Goal: Find specific page/section: Find specific page/section

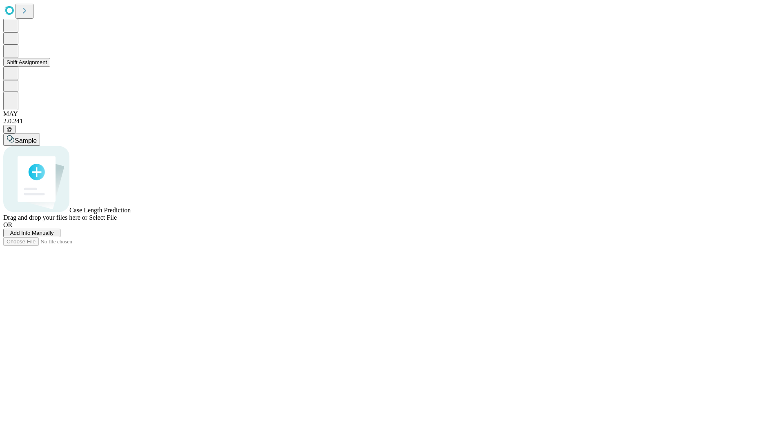
click at [50, 67] on button "Shift Assignment" at bounding box center [26, 62] width 47 height 9
